Goal: Check status: Check status

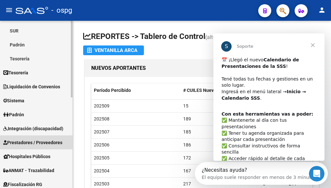
click at [41, 141] on span "Prestadores / Proveedores" at bounding box center [32, 142] width 59 height 7
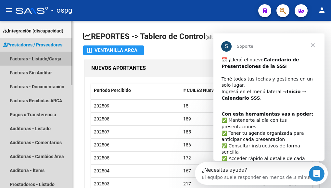
click at [33, 58] on link "Facturas - Listado/Carga" at bounding box center [36, 59] width 72 height 14
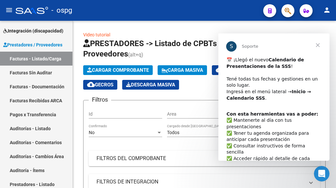
click at [318, 46] on span "Cerrar" at bounding box center [317, 44] width 23 height 23
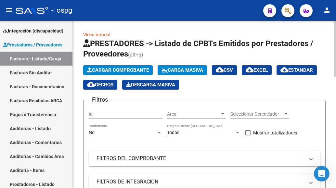
click at [218, 113] on span "Area" at bounding box center [193, 115] width 53 height 6
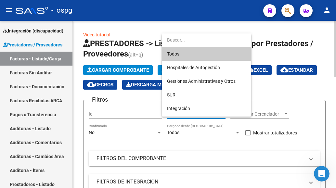
drag, startPoint x: 210, startPoint y: 52, endPoint x: 210, endPoint y: 58, distance: 5.9
click at [210, 53] on span "Todos" at bounding box center [206, 54] width 79 height 14
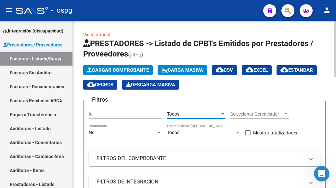
click at [128, 135] on div "No" at bounding box center [123, 133] width 68 height 6
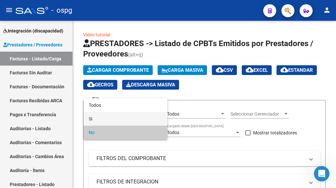
click at [112, 120] on span "Si" at bounding box center [125, 119] width 73 height 14
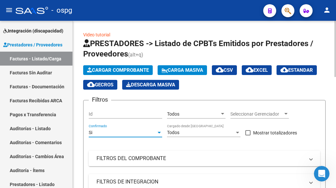
click at [114, 132] on div "Si" at bounding box center [123, 133] width 68 height 6
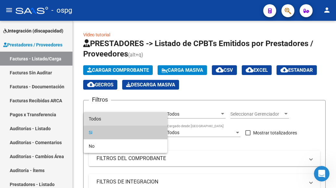
click at [110, 117] on span "Todos" at bounding box center [125, 119] width 73 height 14
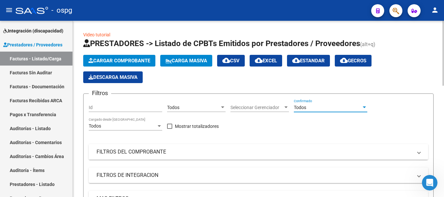
click at [157, 155] on mat-panel-title "FILTROS DEL COMPROBANTE" at bounding box center [255, 152] width 316 height 7
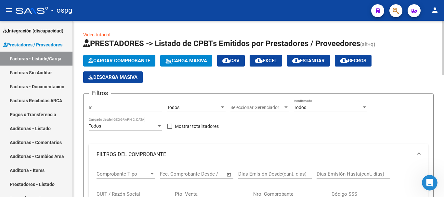
scroll to position [65, 0]
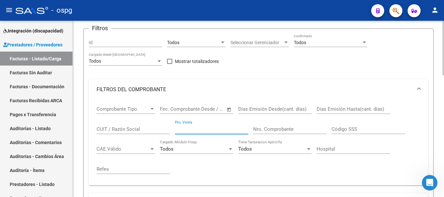
click at [217, 129] on input "Pto. Venta" at bounding box center [211, 129] width 73 height 6
type input "170"
click at [282, 131] on input "Nro. Comprobante" at bounding box center [289, 129] width 73 height 6
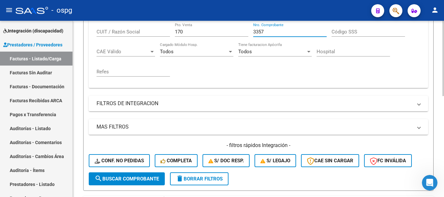
scroll to position [195, 0]
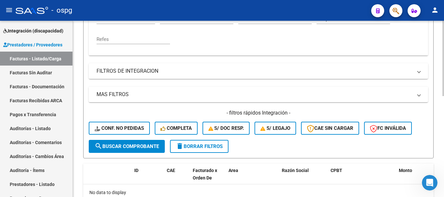
type input "3357"
click at [138, 147] on span "search Buscar Comprobante" at bounding box center [127, 147] width 64 height 6
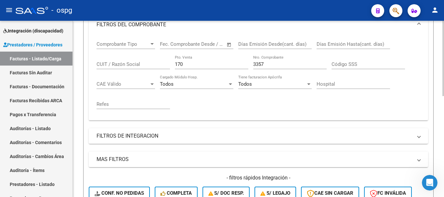
scroll to position [33, 0]
